Goal: Subscribe to service/newsletter

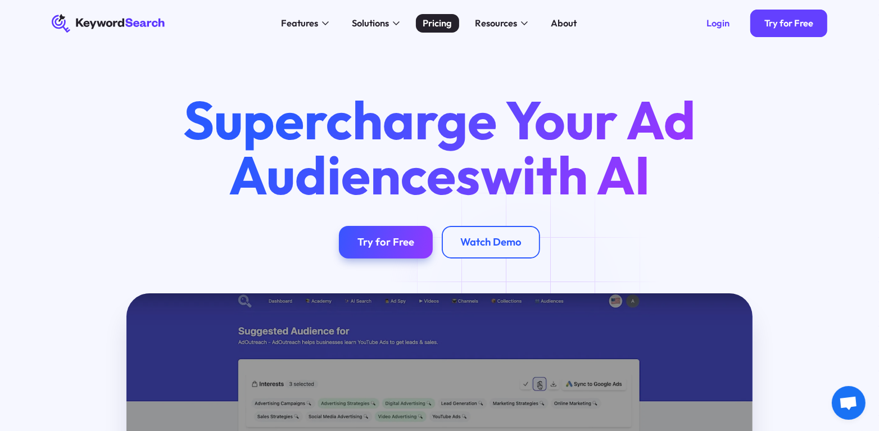
click at [434, 26] on div "Pricing" at bounding box center [437, 23] width 29 height 14
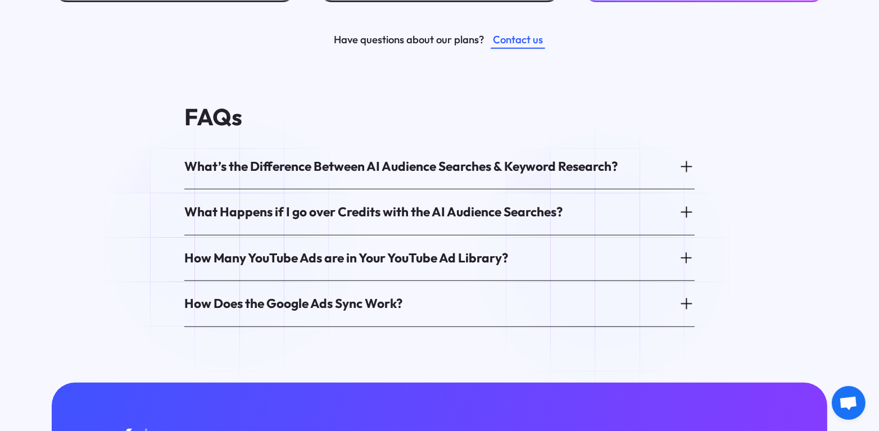
scroll to position [618, 0]
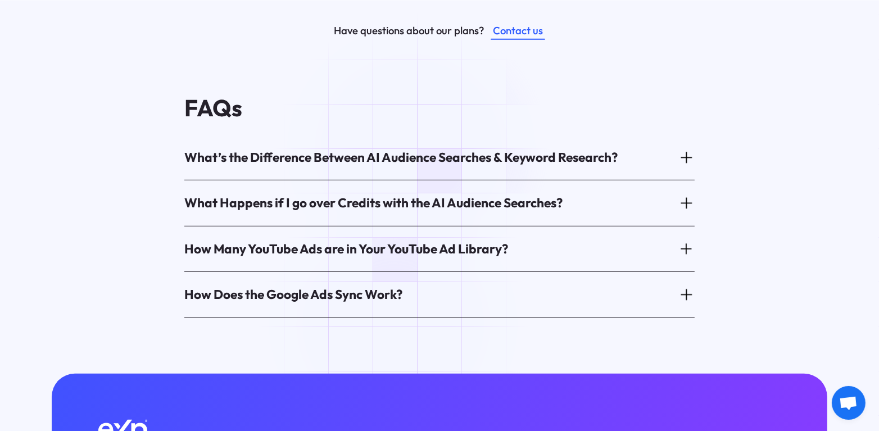
click at [415, 151] on div "What’s the Difference Between AI Audience Searches & Keyword Research?" at bounding box center [400, 157] width 433 height 17
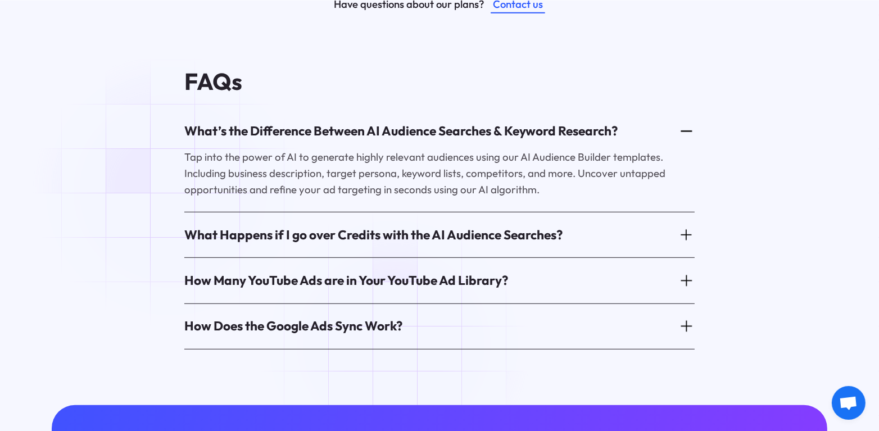
scroll to position [674, 0]
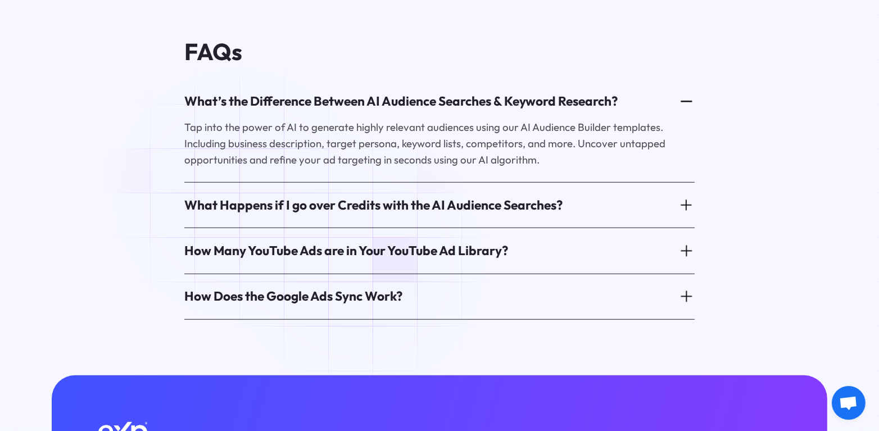
click at [241, 197] on div "What Happens if I go over Credits with the AI Audience Searches?" at bounding box center [373, 205] width 378 height 17
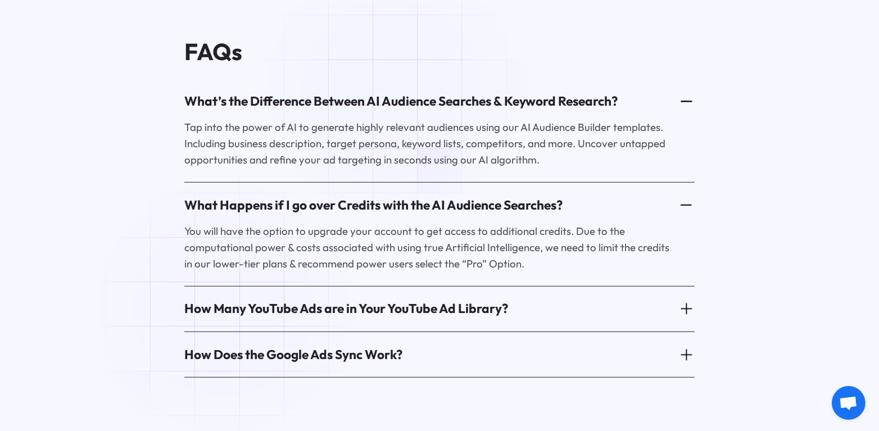
click at [225, 306] on div "How Many YouTube Ads are in Your YouTube Ad Library?" at bounding box center [439, 309] width 510 height 36
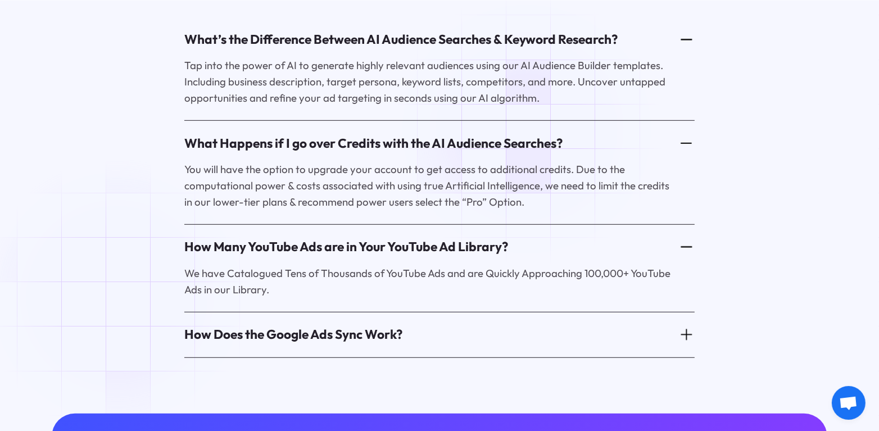
scroll to position [786, 0]
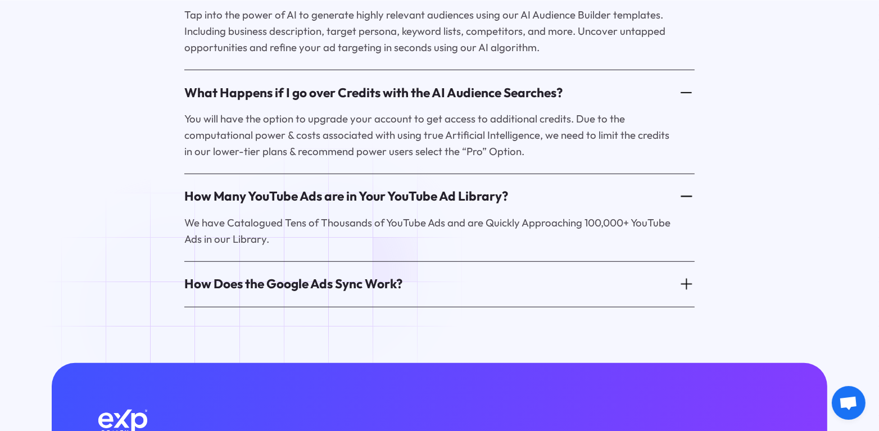
click at [337, 275] on div "How Does the Google Ads Sync Work?" at bounding box center [293, 283] width 218 height 17
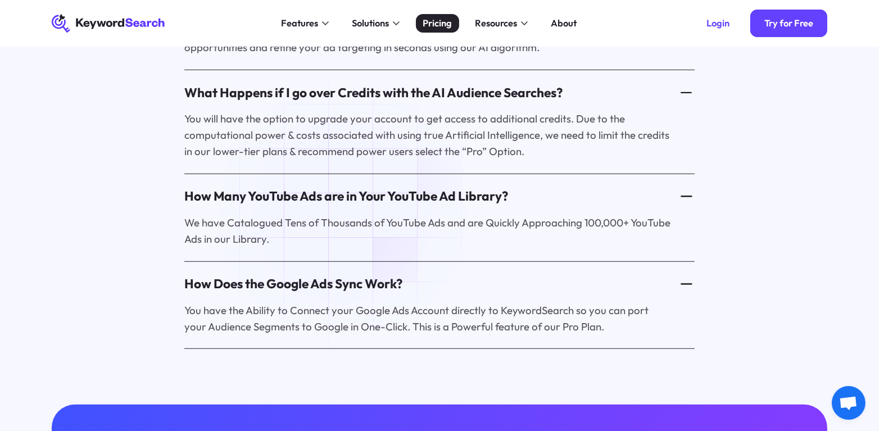
click at [427, 22] on div "Pricing" at bounding box center [437, 23] width 29 height 14
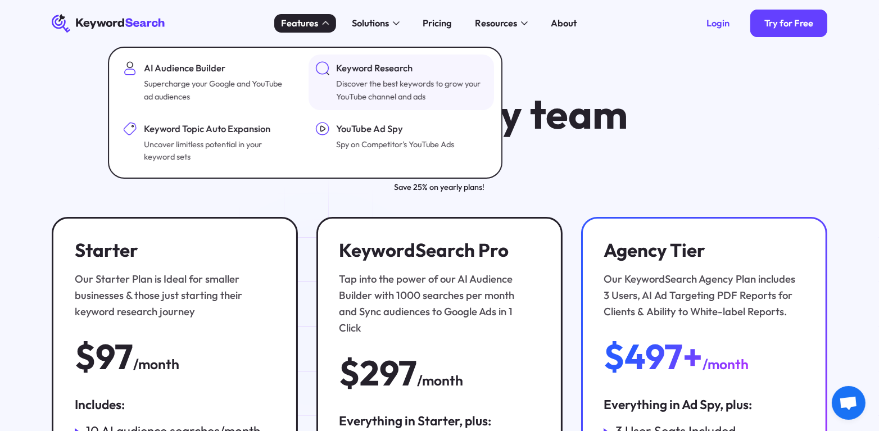
click at [398, 87] on div "Discover the best keywords to grow your YouTube channel and ads" at bounding box center [411, 90] width 148 height 25
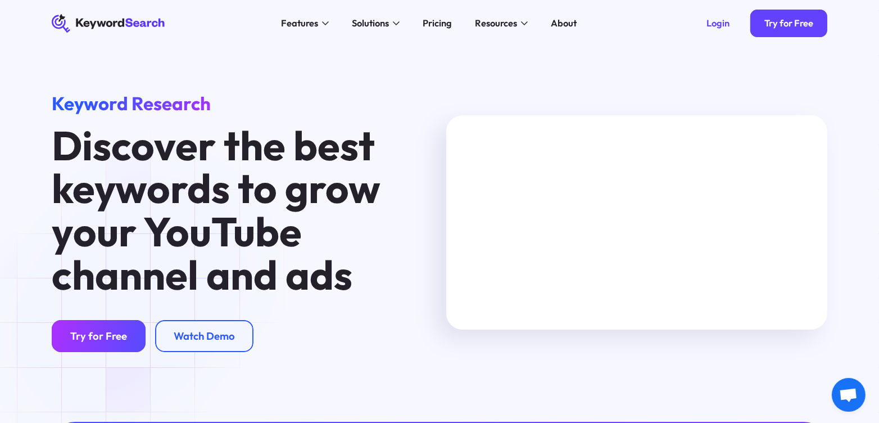
click at [103, 342] on div "Try for Free" at bounding box center [98, 335] width 57 height 13
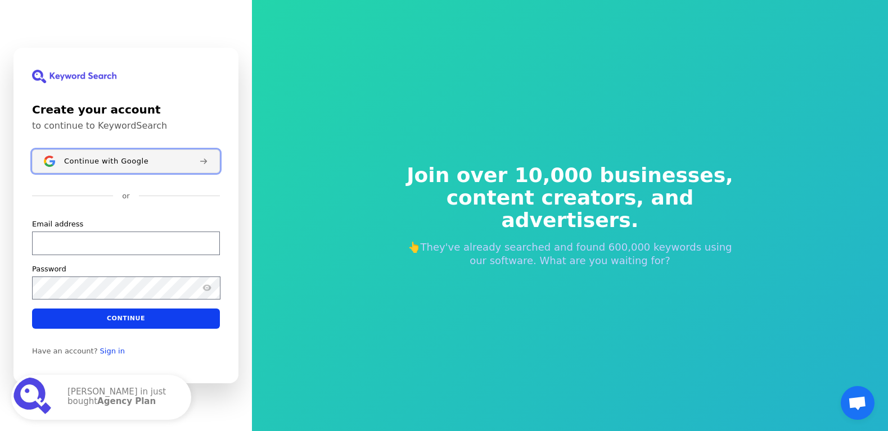
click at [113, 159] on span "Continue with Google" at bounding box center [106, 161] width 84 height 9
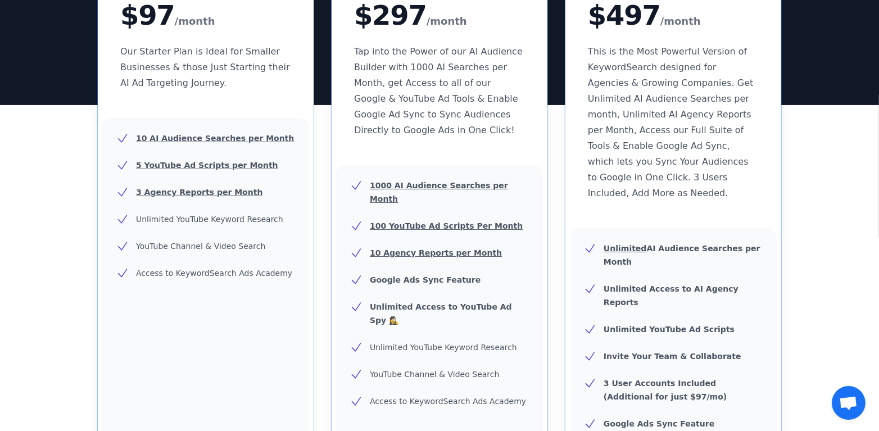
scroll to position [56, 0]
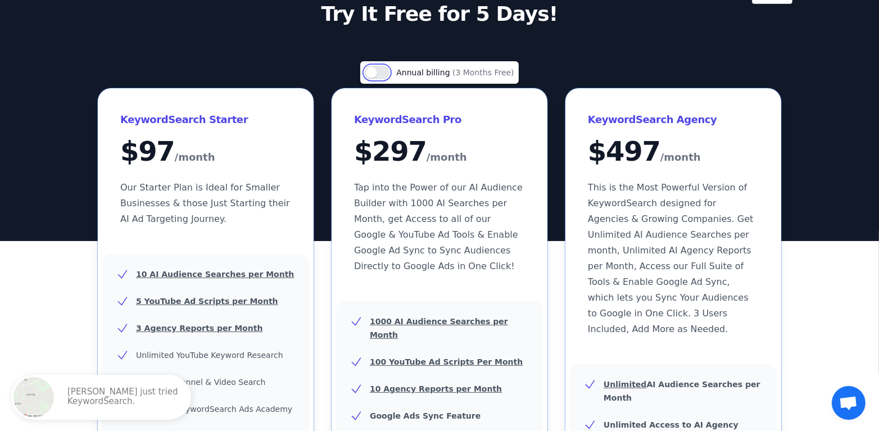
click at [390, 72] on button "Use setting" at bounding box center [377, 72] width 25 height 13
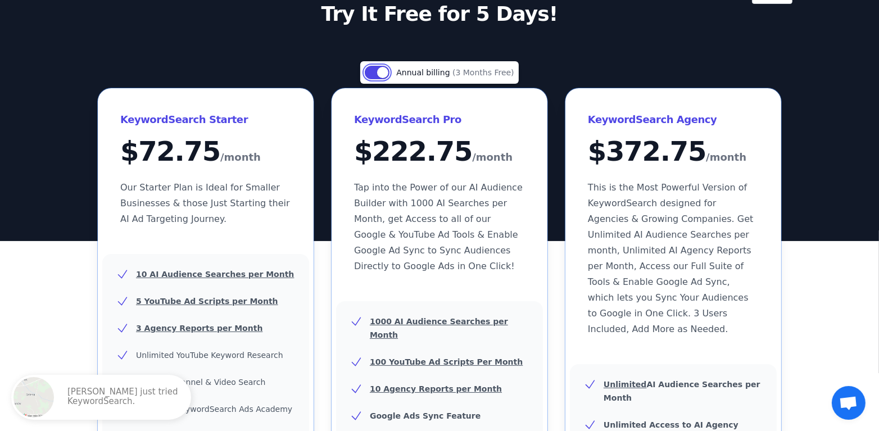
click at [376, 67] on button "Use setting" at bounding box center [377, 72] width 25 height 13
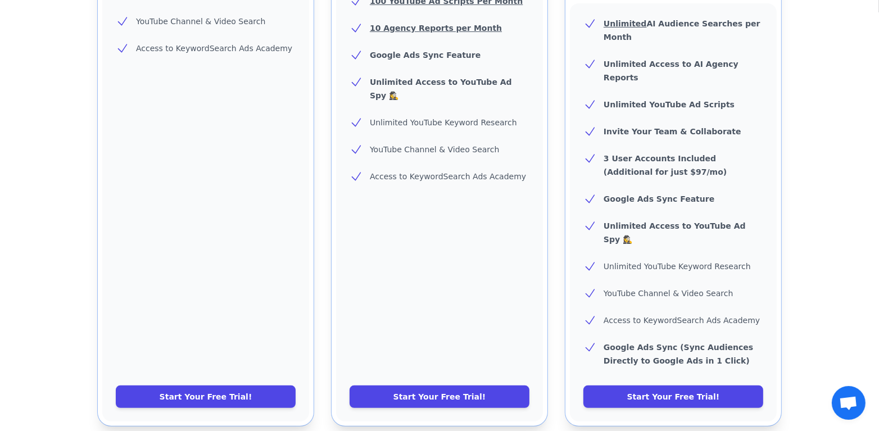
scroll to position [400, 0]
